Goal: Transaction & Acquisition: Subscribe to service/newsletter

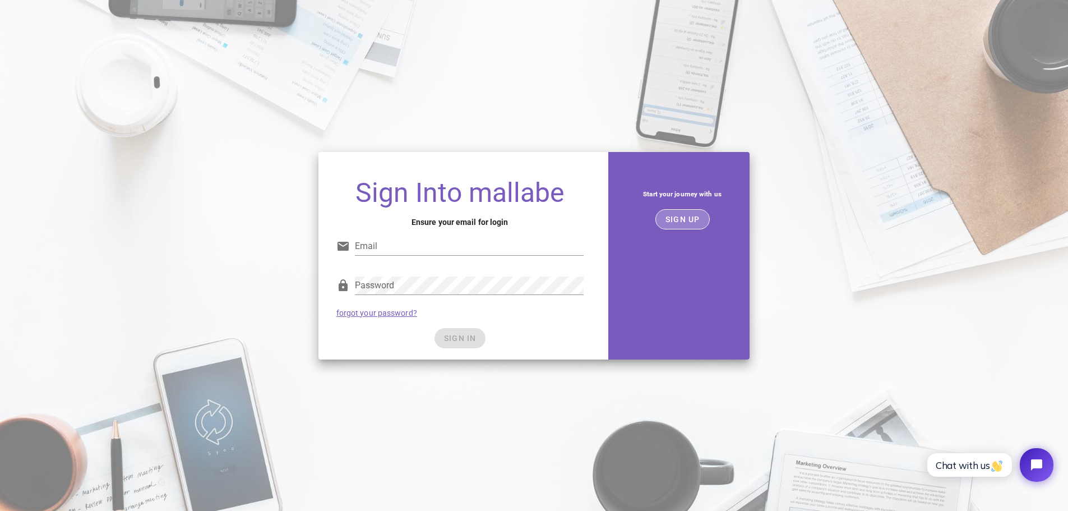
click at [687, 224] on button "SIGN UP" at bounding box center [683, 219] width 54 height 20
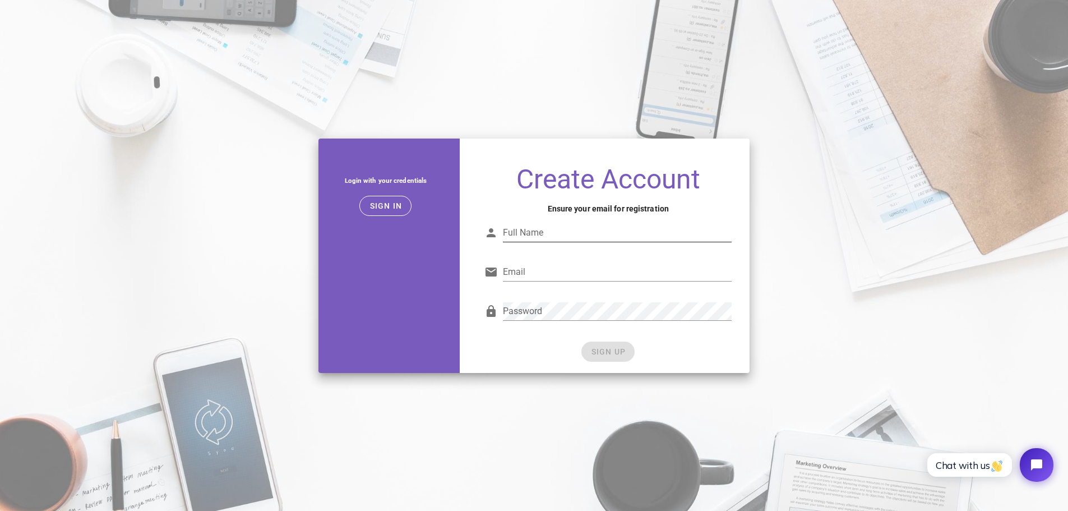
click at [535, 232] on input "Full Name" at bounding box center [617, 233] width 229 height 18
type input "Justin Charron"
type input "j.charron@charrondigital.com"
click at [596, 349] on span "SIGN UP" at bounding box center [607, 351] width 35 height 9
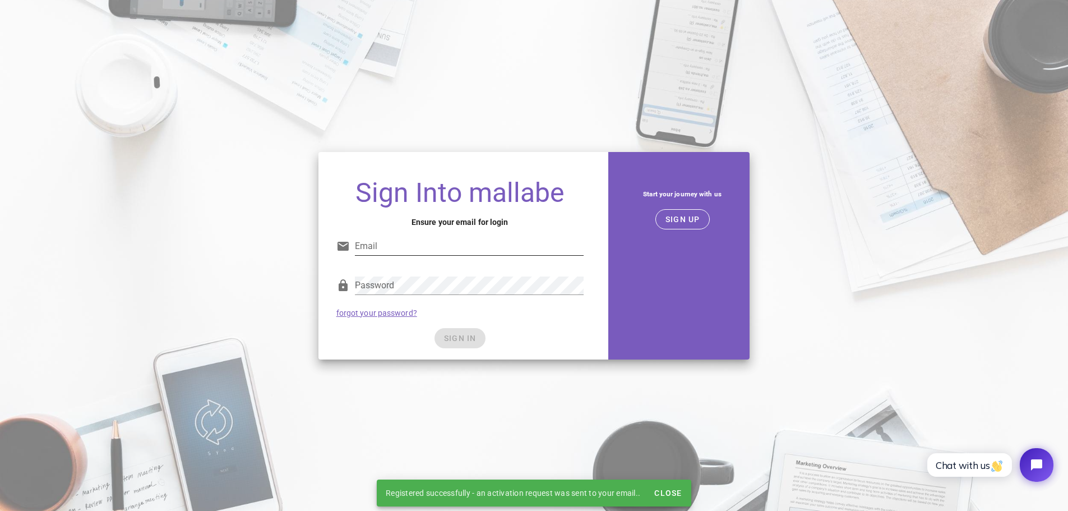
click at [458, 238] on input "Email" at bounding box center [469, 246] width 229 height 18
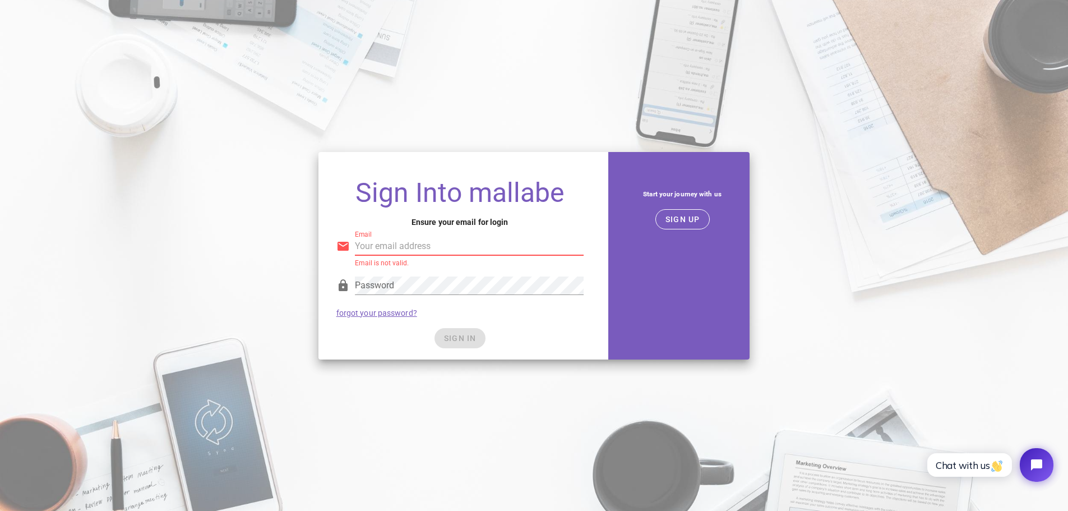
click at [427, 243] on input "Email" at bounding box center [469, 246] width 229 height 18
type input "j.charron@charrondigital.com"
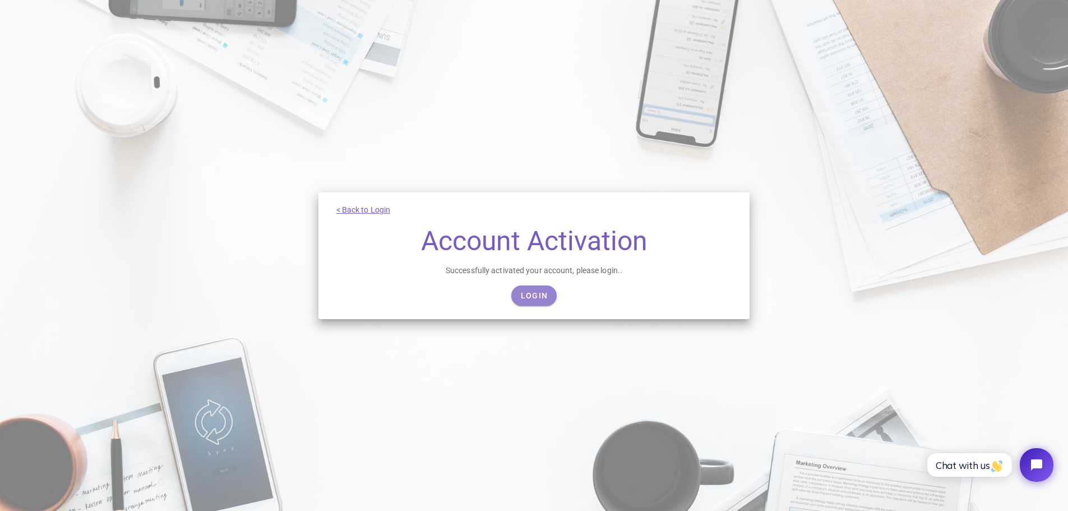
click at [527, 292] on span "Login" at bounding box center [533, 295] width 27 height 9
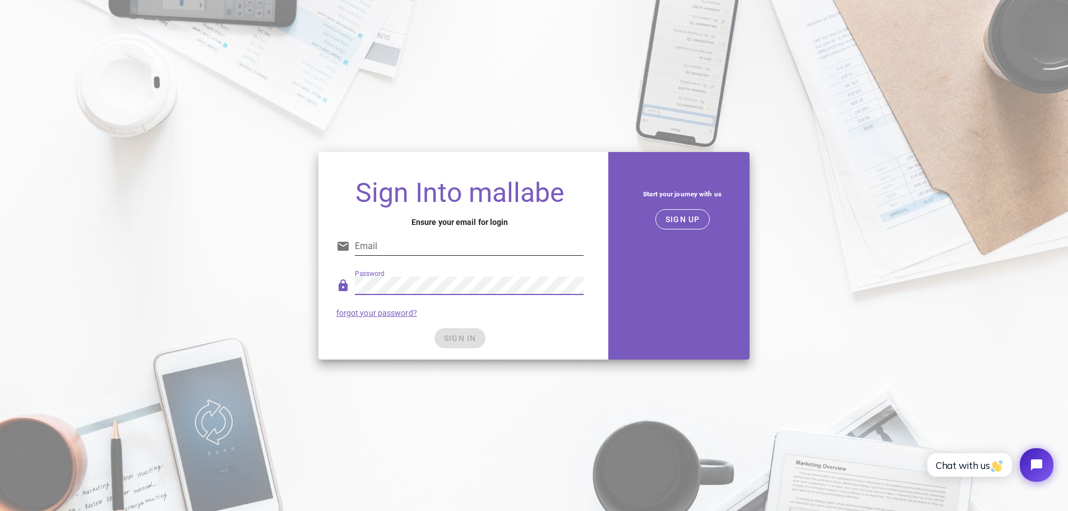
click at [420, 248] on input "Email" at bounding box center [469, 246] width 229 height 18
type input "j.charron@charrondigital.com"
click at [465, 330] on button "SIGN IN" at bounding box center [460, 338] width 51 height 20
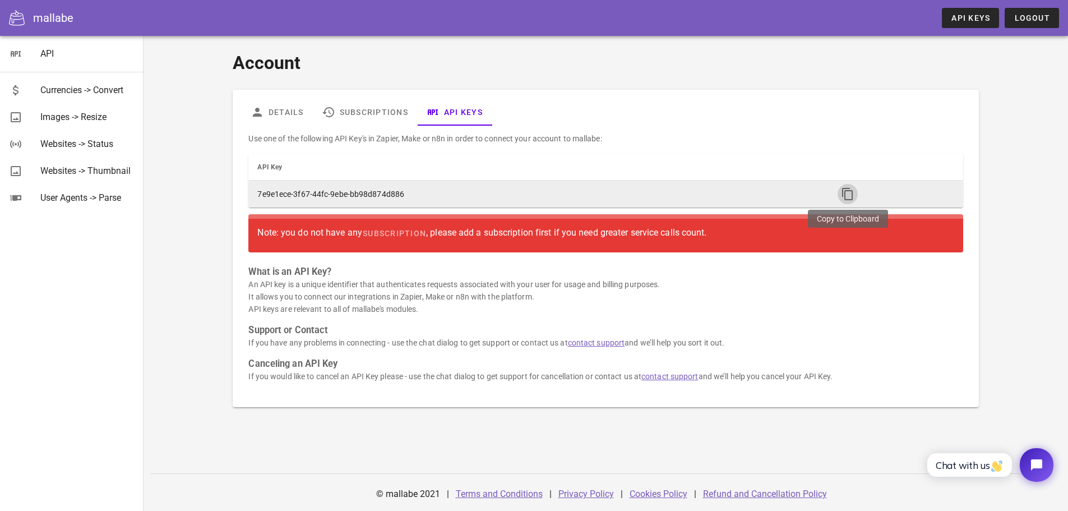
click at [839, 190] on span "button" at bounding box center [848, 193] width 20 height 13
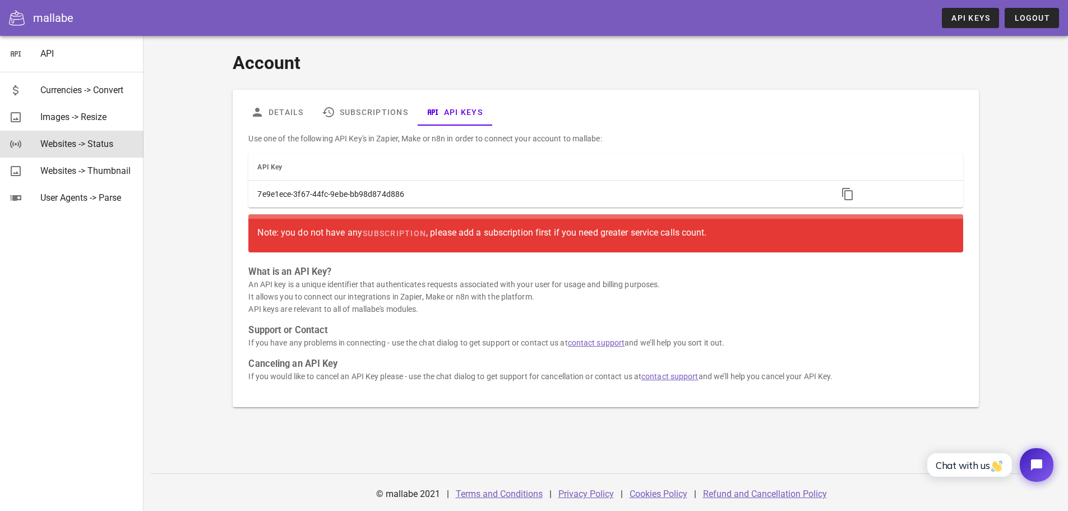
click at [63, 150] on div "Websites -> Status" at bounding box center [87, 144] width 94 height 24
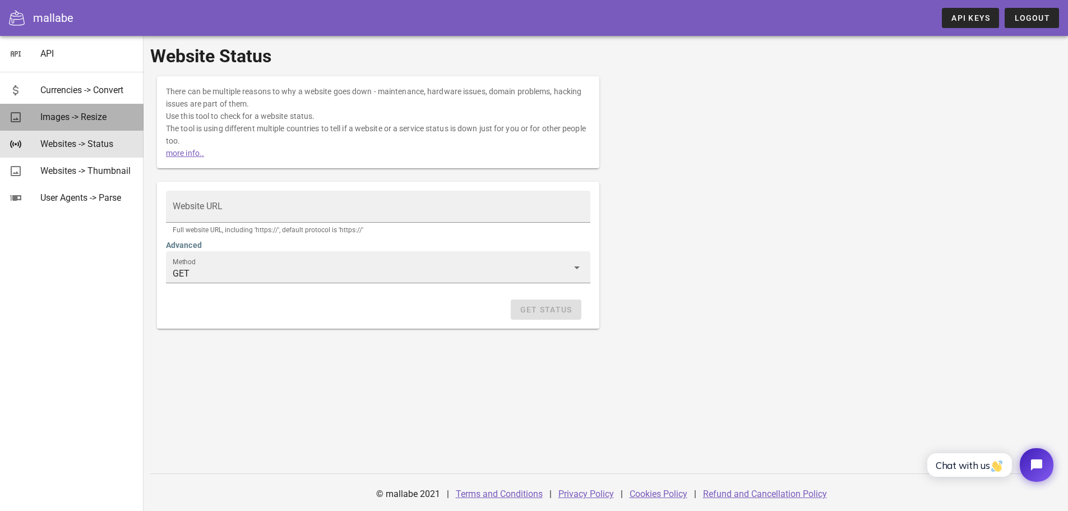
click at [69, 122] on div "Images -> Resize" at bounding box center [87, 117] width 94 height 11
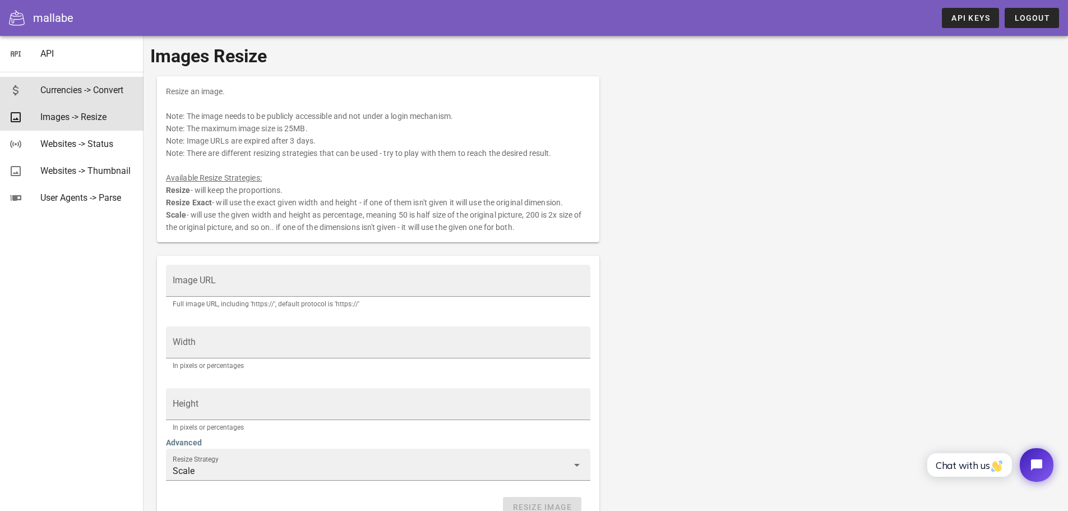
click at [44, 89] on div "Currencies -> Convert" at bounding box center [87, 90] width 94 height 11
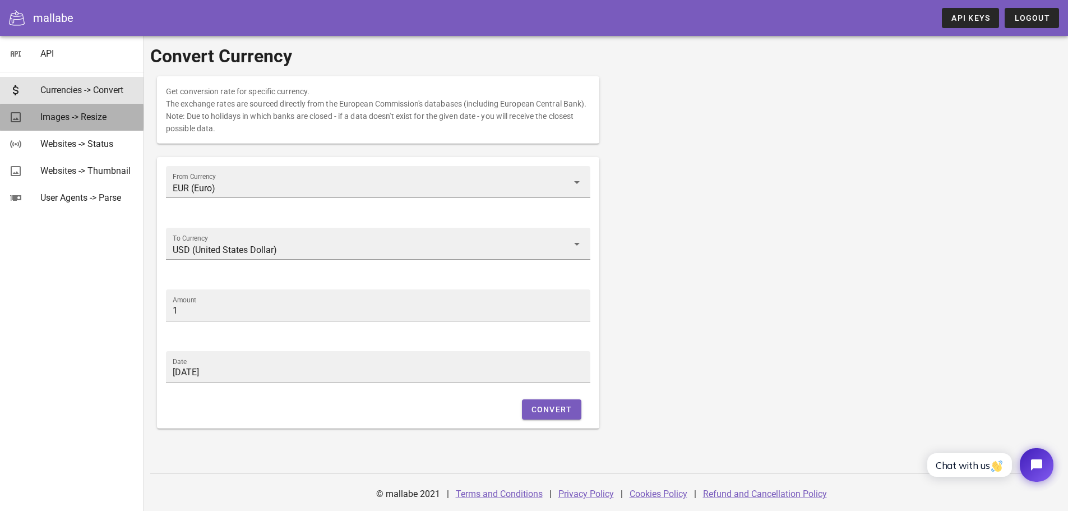
click at [59, 118] on div "Images -> Resize" at bounding box center [87, 117] width 94 height 11
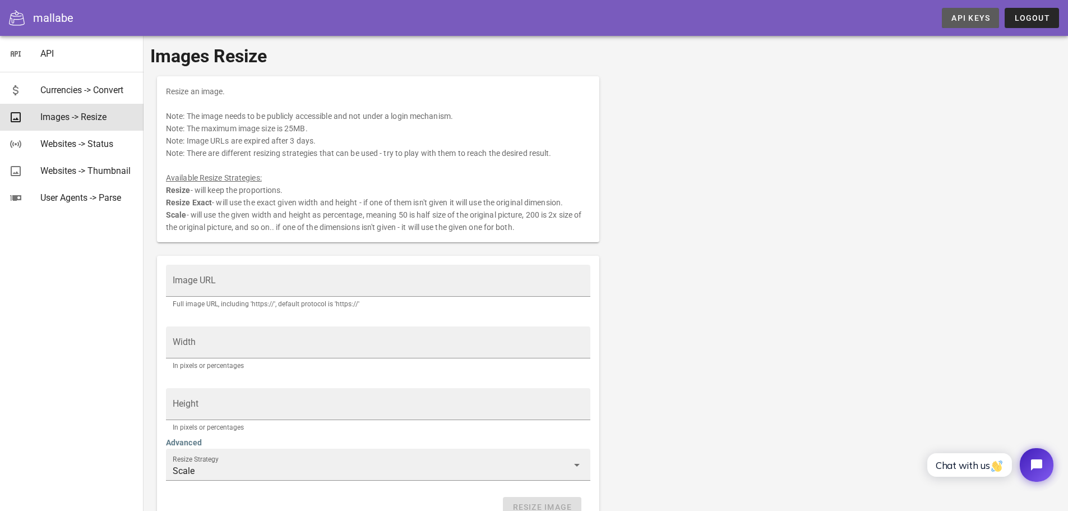
click at [955, 12] on link "API Keys" at bounding box center [970, 18] width 57 height 20
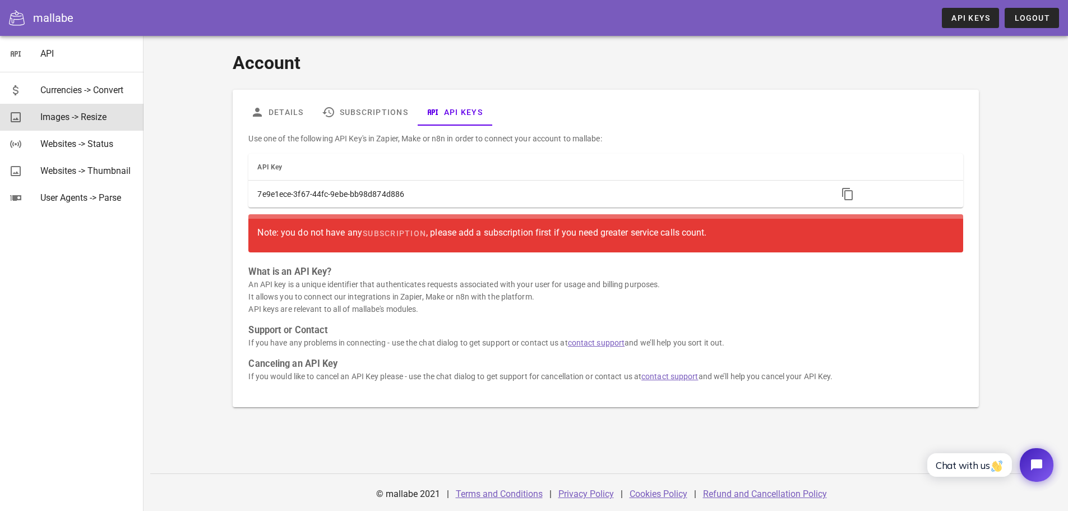
click at [80, 113] on div "Images -> Resize" at bounding box center [87, 117] width 94 height 11
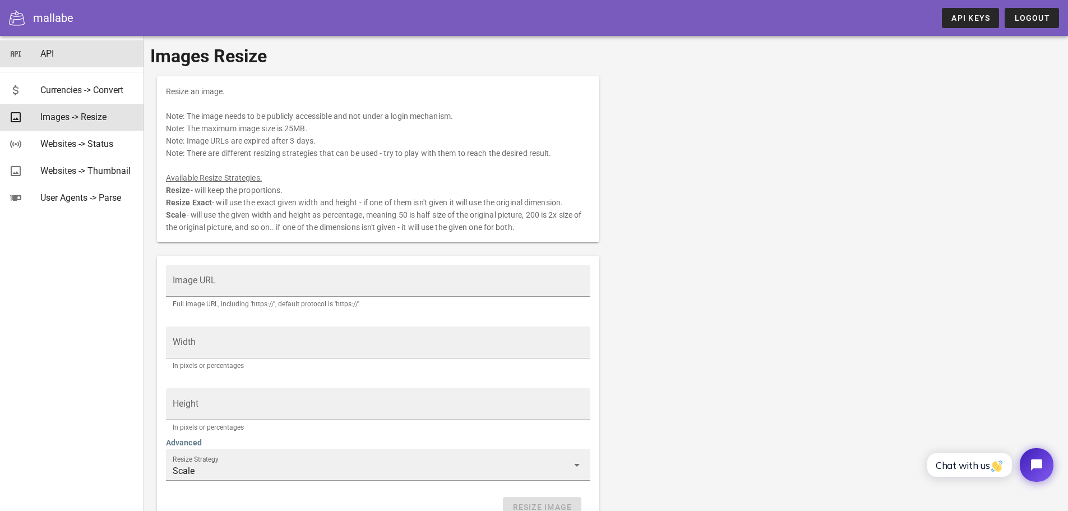
click at [46, 58] on div "API" at bounding box center [87, 53] width 94 height 11
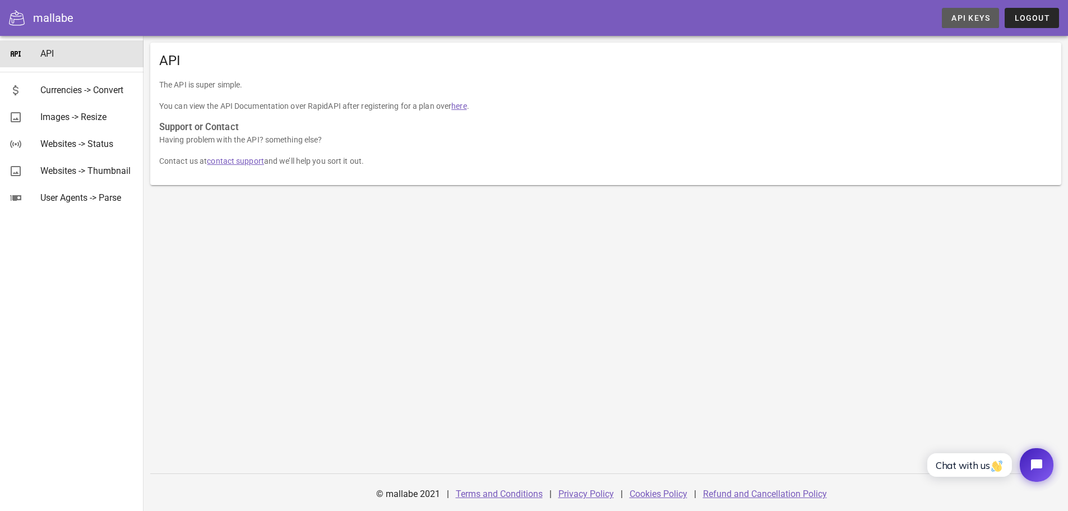
click at [986, 21] on span "API Keys" at bounding box center [970, 17] width 39 height 9
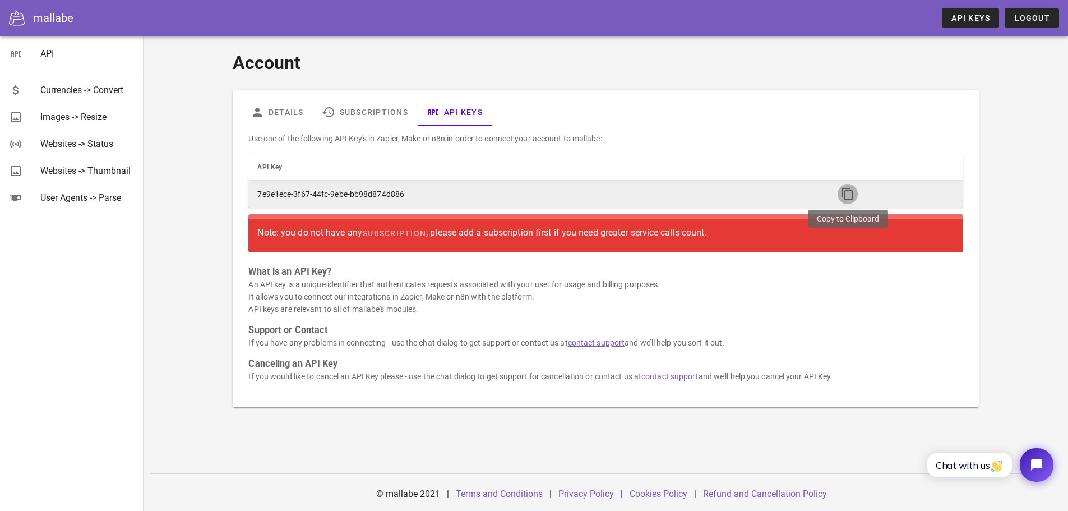
click at [844, 197] on icon "button" at bounding box center [847, 193] width 13 height 13
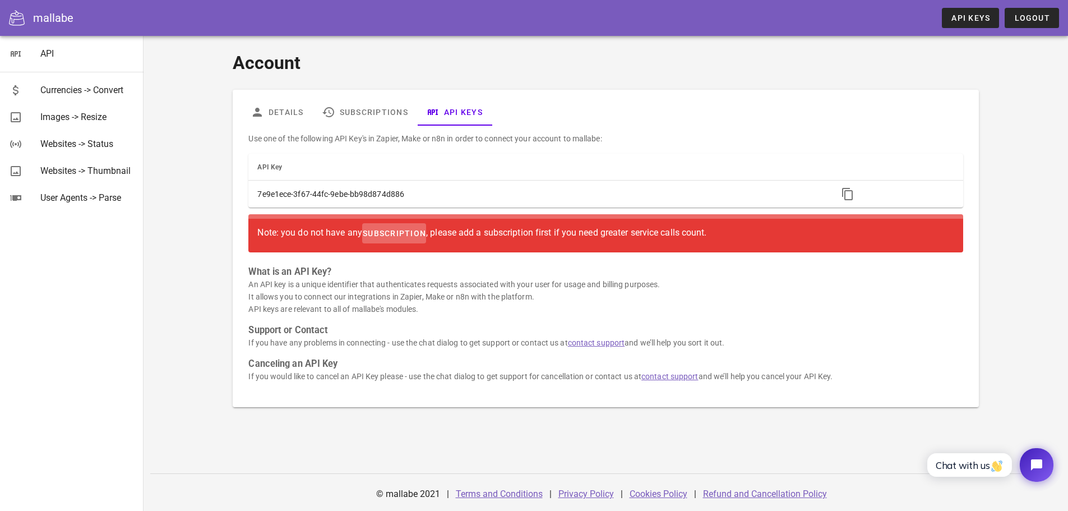
click at [395, 232] on span "subscription" at bounding box center [394, 233] width 64 height 9
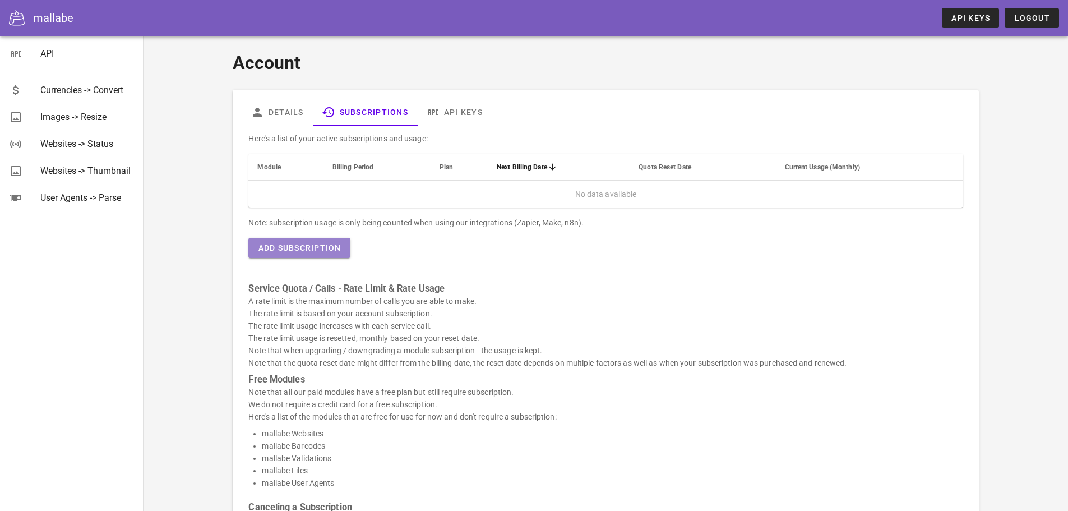
click at [290, 252] on span "Add Subscription" at bounding box center [299, 247] width 84 height 9
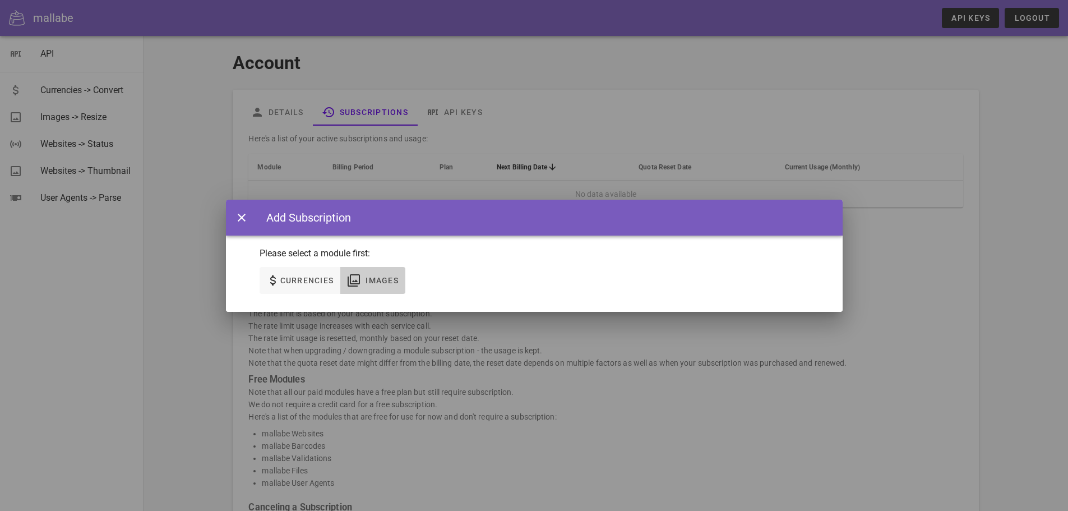
click at [369, 278] on span "Images" at bounding box center [382, 280] width 34 height 9
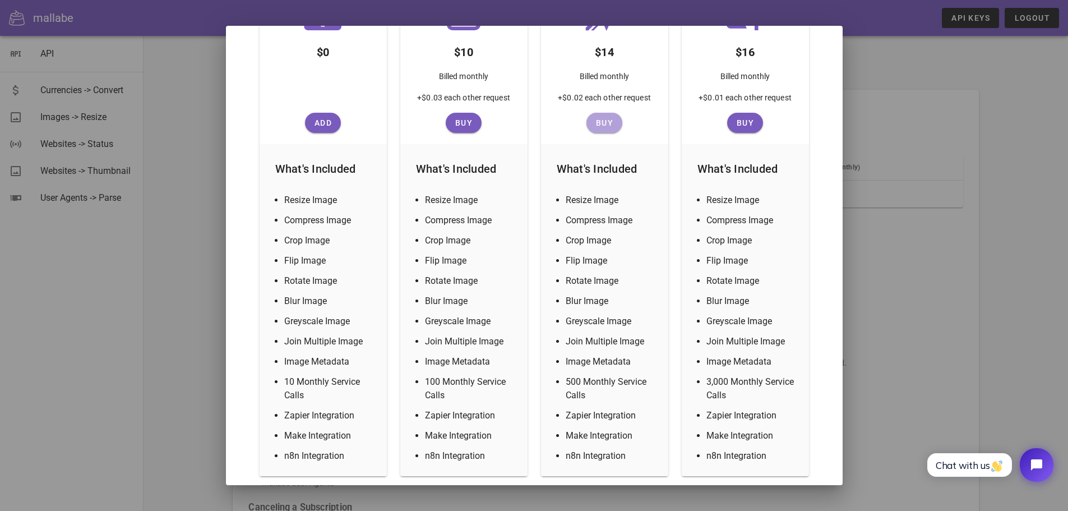
click at [601, 118] on span "Buy" at bounding box center [604, 122] width 27 height 9
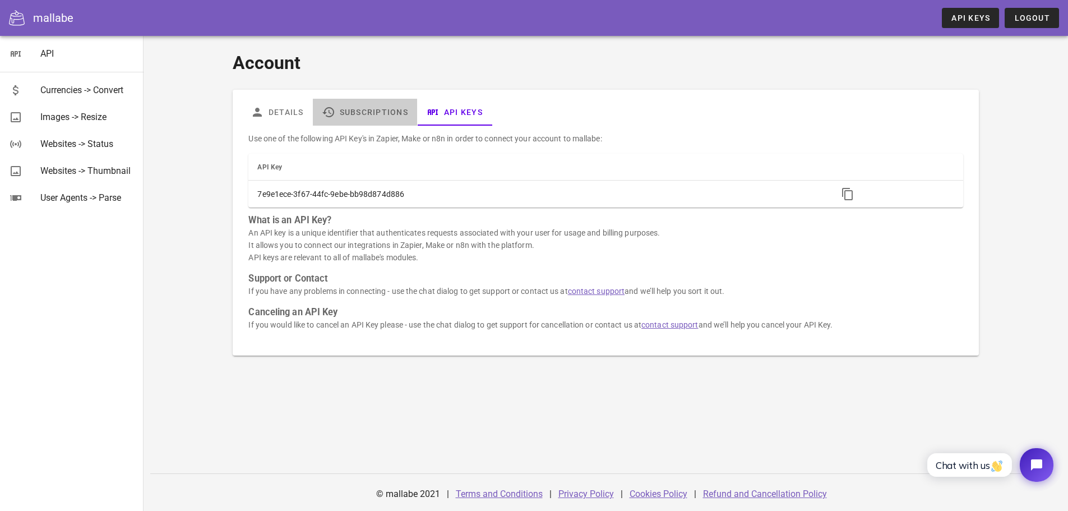
click at [351, 109] on link "Subscriptions" at bounding box center [365, 112] width 104 height 27
